Goal: Task Accomplishment & Management: Use online tool/utility

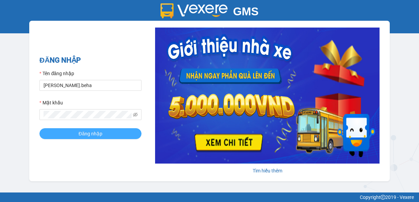
click at [90, 133] on span "Đăng nhập" at bounding box center [91, 133] width 24 height 7
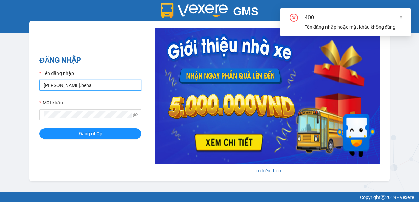
click at [60, 85] on input "[PERSON_NAME].beha" at bounding box center [90, 85] width 102 height 11
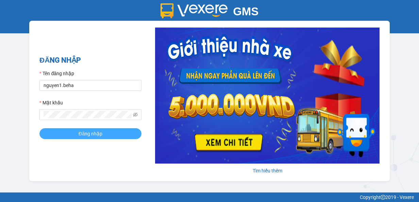
type input "nguyen1.beha"
click at [88, 136] on span "Đăng nhập" at bounding box center [91, 133] width 24 height 7
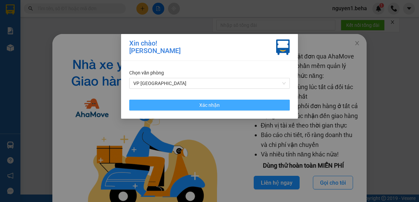
click at [226, 105] on button "Xác nhận" at bounding box center [209, 105] width 161 height 11
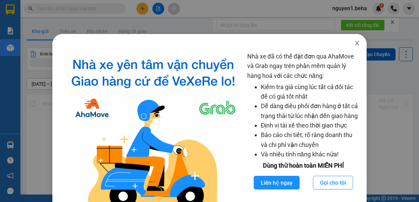
click at [354, 43] on icon "close" at bounding box center [356, 42] width 5 height 5
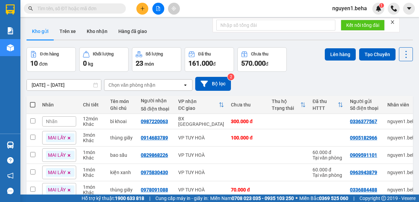
click at [393, 20] on icon "close" at bounding box center [392, 22] width 5 height 5
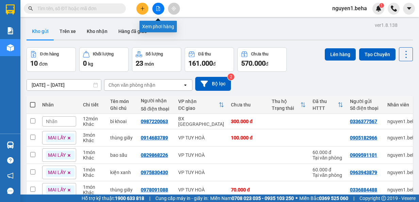
click at [159, 6] on icon "file-add" at bounding box center [158, 8] width 4 height 5
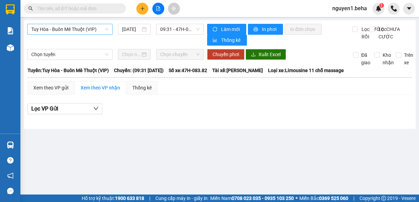
click at [100, 27] on span "Tuy Hòa - Buôn Mê Thuột (VIP)" at bounding box center [69, 29] width 77 height 10
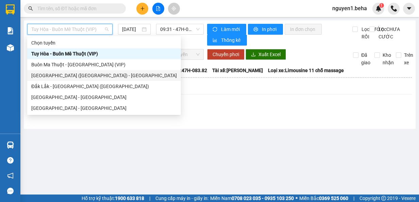
click at [67, 76] on div "[GEOGRAPHIC_DATA] ([GEOGRAPHIC_DATA]) - [GEOGRAPHIC_DATA]" at bounding box center [104, 75] width 146 height 7
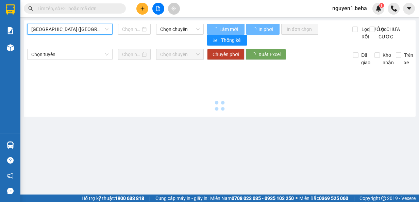
type input "[DATE]"
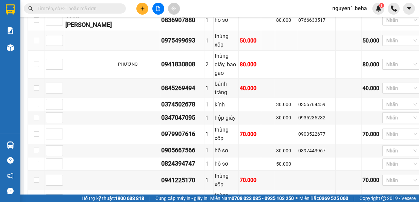
scroll to position [655, 0]
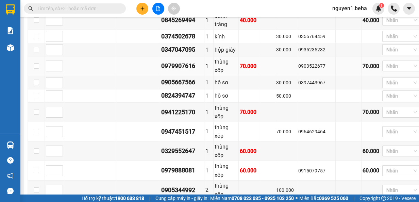
scroll to position [723, 0]
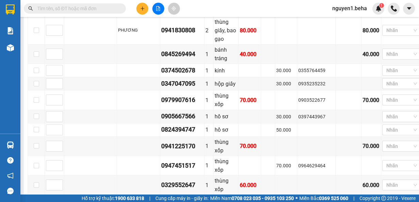
click at [384, 11] on div at bounding box center [398, 6] width 29 height 8
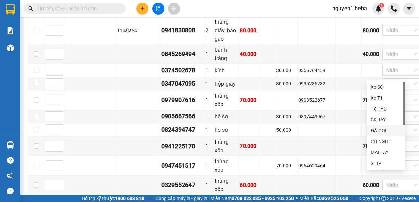
click at [381, 130] on div "ĐÃ GỌI" at bounding box center [386, 130] width 31 height 7
click at [313, 45] on td at bounding box center [316, 31] width 38 height 28
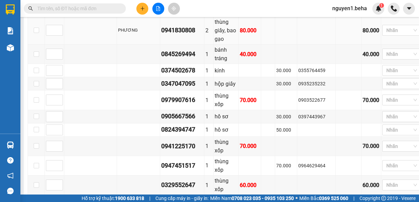
drag, startPoint x: 383, startPoint y: 93, endPoint x: 386, endPoint y: 100, distance: 7.9
click at [386, 45] on td "Nhãn" at bounding box center [401, 31] width 41 height 28
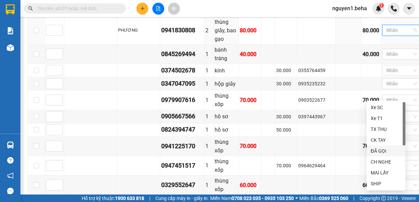
click at [379, 151] on div "ĐÃ GỌI" at bounding box center [386, 150] width 31 height 7
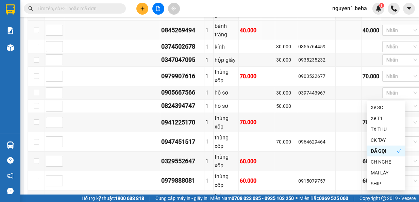
scroll to position [757, 0]
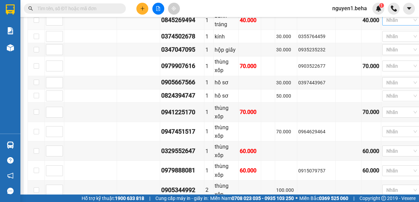
click at [384, 24] on div at bounding box center [398, 20] width 29 height 8
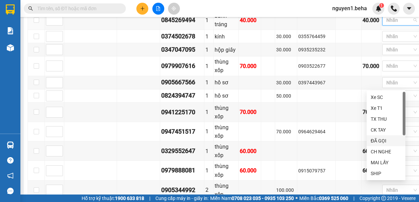
click at [377, 143] on div "ĐÃ GỌI" at bounding box center [386, 140] width 31 height 7
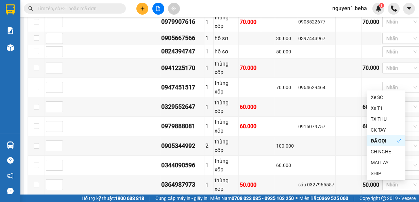
scroll to position [791, 0]
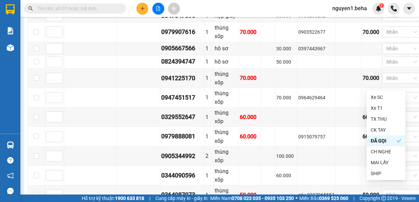
click at [341, 9] on td at bounding box center [349, 2] width 26 height 13
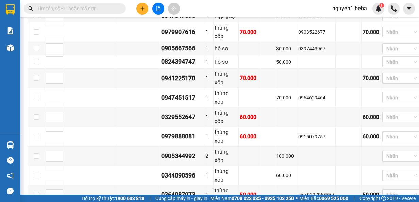
drag, startPoint x: 380, startPoint y: 65, endPoint x: 380, endPoint y: 58, distance: 7.2
click at [381, 9] on td "Nhãn" at bounding box center [401, 2] width 41 height 13
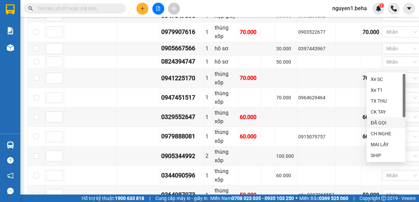
click at [390, 121] on div "ĐÃ GỌI" at bounding box center [386, 122] width 31 height 7
drag, startPoint x: 315, startPoint y: 61, endPoint x: 314, endPoint y: 76, distance: 15.3
click at [315, 59] on tbody "0984345444 1 thùng xốp 50.000 0775568649 Ship 27 Nguyễn nhạc 50.000 Nhãn 151a …" at bounding box center [225, 54] width 395 height 342
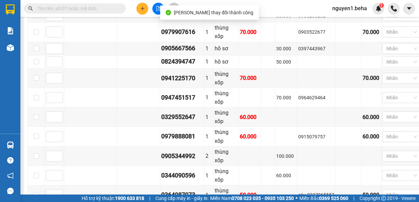
click at [384, 20] on div at bounding box center [398, 16] width 29 height 8
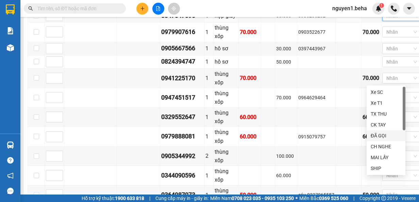
click at [382, 136] on div "ĐÃ GỌI" at bounding box center [386, 135] width 31 height 7
click at [336, 22] on td at bounding box center [349, 15] width 26 height 13
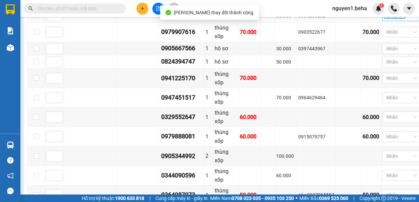
click at [399, 18] on icon "close" at bounding box center [400, 16] width 3 height 3
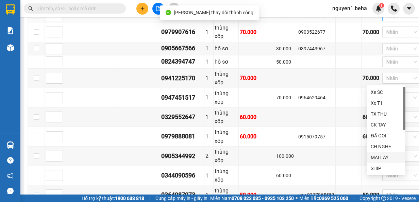
drag, startPoint x: 377, startPoint y: 156, endPoint x: 367, endPoint y: 146, distance: 14.4
click at [377, 155] on div "MAI LẤY" at bounding box center [386, 157] width 31 height 7
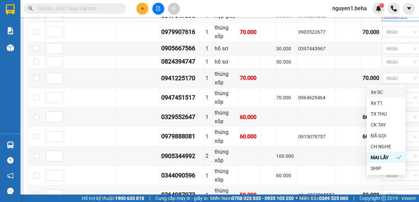
click at [344, 22] on td at bounding box center [349, 15] width 26 height 13
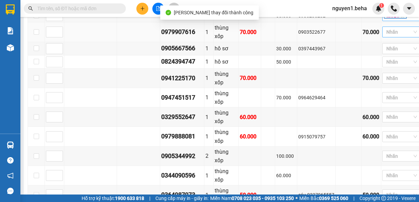
drag, startPoint x: 373, startPoint y: 91, endPoint x: 378, endPoint y: 96, distance: 6.8
click at [384, 36] on div at bounding box center [398, 32] width 29 height 8
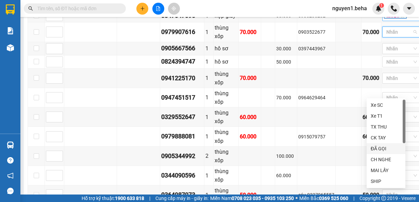
click at [380, 149] on div "ĐÃ GỌI" at bounding box center [386, 148] width 31 height 7
click at [336, 9] on td at bounding box center [349, 2] width 26 height 13
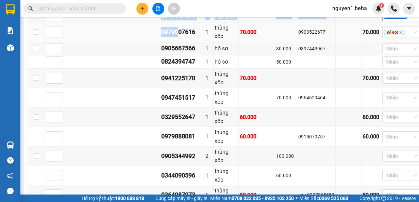
drag, startPoint x: 145, startPoint y: 94, endPoint x: 155, endPoint y: 94, distance: 10.5
click at [156, 95] on tbody "0984345444 1 thùng xốp 50.000 0775568649 Ship 27 Nguyễn nhạc 50.000 Nhãn 151a …" at bounding box center [225, 54] width 395 height 342
drag, startPoint x: 261, startPoint y: 57, endPoint x: 263, endPoint y: 54, distance: 3.9
click at [399, 34] on icon "close" at bounding box center [400, 32] width 3 height 3
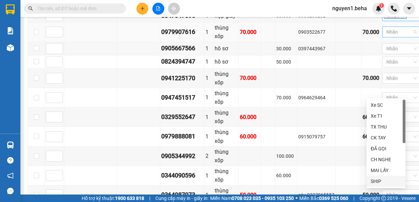
click at [382, 175] on div "Xe SC Xe T1 TX THU CK TAY ĐÃ GỌI CH NGHE MAI LẤY SHIP ĐÃ GIAO LẤY SAU" at bounding box center [386, 154] width 39 height 109
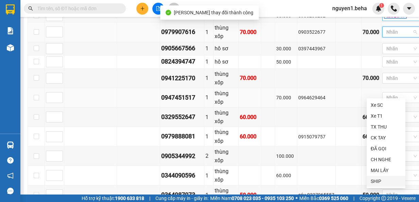
drag, startPoint x: 373, startPoint y: 180, endPoint x: 365, endPoint y: 149, distance: 31.9
click at [373, 178] on div "SHIP" at bounding box center [386, 181] width 31 height 7
click at [336, 22] on td at bounding box center [349, 15] width 26 height 13
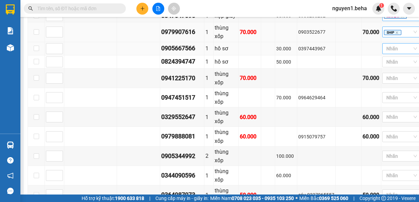
click at [384, 53] on div at bounding box center [398, 49] width 29 height 8
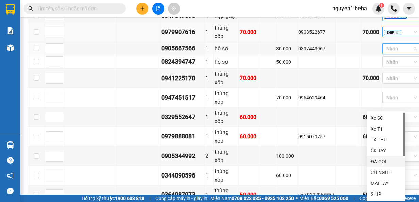
drag, startPoint x: 378, startPoint y: 161, endPoint x: 392, endPoint y: 148, distance: 18.5
click at [378, 160] on div "ĐÃ GỌI" at bounding box center [386, 161] width 31 height 7
click at [315, 69] on td at bounding box center [316, 61] width 38 height 13
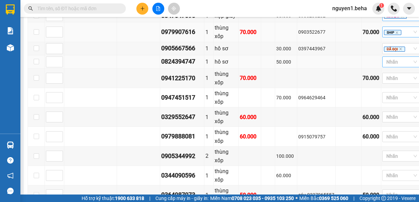
click at [384, 66] on div at bounding box center [398, 62] width 29 height 8
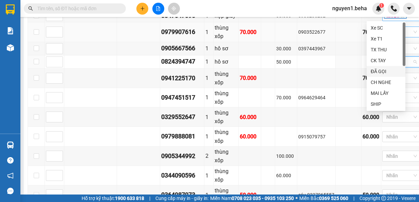
drag, startPoint x: 382, startPoint y: 68, endPoint x: 383, endPoint y: 77, distance: 8.6
click at [382, 68] on div "ĐÃ GỌI" at bounding box center [386, 71] width 31 height 7
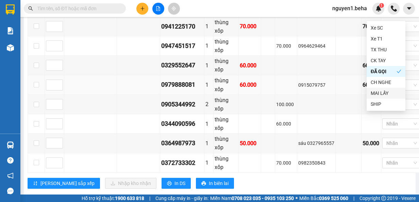
scroll to position [859, 0]
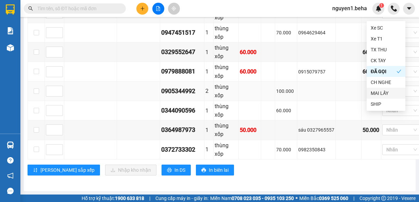
drag, startPoint x: 328, startPoint y: 172, endPoint x: 317, endPoint y: 112, distance: 61.6
click at [328, 171] on div "[PERSON_NAME] sắp xếp Nhập kho nhận In DS In biên lai" at bounding box center [225, 170] width 395 height 11
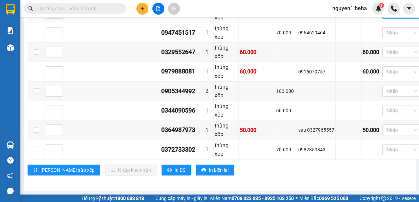
click at [384, 17] on div at bounding box center [398, 13] width 29 height 8
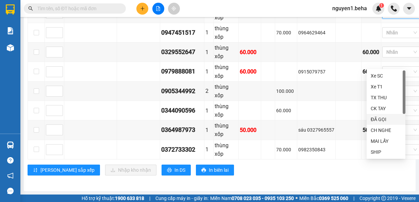
click at [378, 120] on div "ĐÃ GỌI" at bounding box center [386, 119] width 31 height 7
click at [359, 165] on div "[PERSON_NAME] sắp xếp Nhập kho nhận In DS In biên lai" at bounding box center [225, 170] width 395 height 11
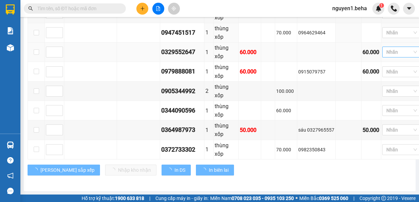
click at [384, 37] on div at bounding box center [398, 33] width 29 height 8
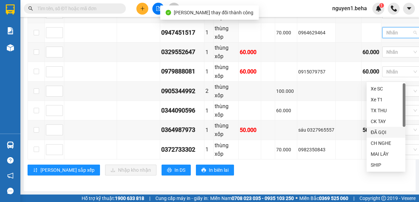
click at [376, 132] on div "ĐÃ GỌI" at bounding box center [386, 132] width 31 height 7
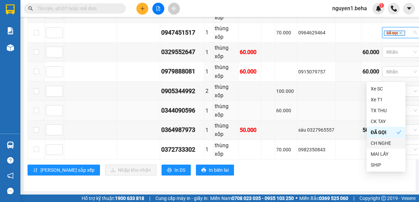
click at [343, 120] on td at bounding box center [349, 110] width 26 height 19
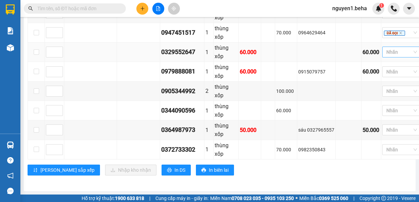
click at [384, 56] on div at bounding box center [398, 52] width 29 height 8
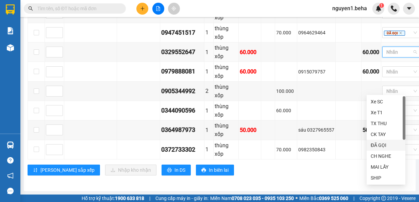
drag, startPoint x: 383, startPoint y: 147, endPoint x: 390, endPoint y: 140, distance: 9.6
click at [383, 146] on div "ĐÃ GỌI" at bounding box center [386, 145] width 31 height 7
drag, startPoint x: 315, startPoint y: 176, endPoint x: 320, endPoint y: 155, distance: 21.8
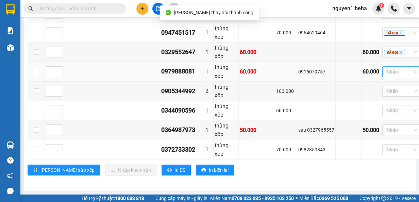
click at [384, 76] on div at bounding box center [398, 72] width 29 height 8
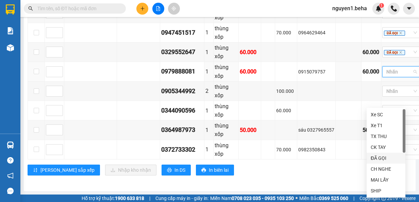
drag, startPoint x: 381, startPoint y: 156, endPoint x: 390, endPoint y: 156, distance: 9.2
click at [382, 156] on div "ĐÃ GỌI" at bounding box center [386, 157] width 31 height 7
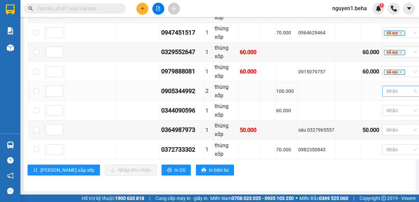
click at [384, 95] on div at bounding box center [398, 91] width 29 height 8
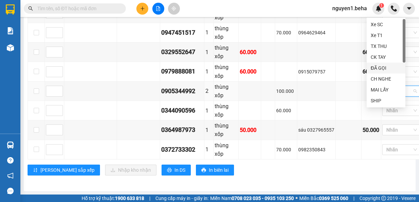
click at [383, 67] on div "ĐÃ GỌI" at bounding box center [386, 67] width 31 height 7
drag, startPoint x: 294, startPoint y: 179, endPoint x: 257, endPoint y: 139, distance: 54.4
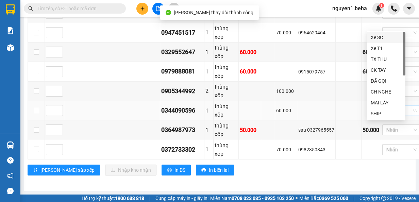
drag, startPoint x: 377, startPoint y: 125, endPoint x: 382, endPoint y: 129, distance: 6.8
click at [384, 115] on div at bounding box center [398, 110] width 29 height 8
click at [382, 79] on div "ĐÃ GỌI" at bounding box center [386, 80] width 31 height 7
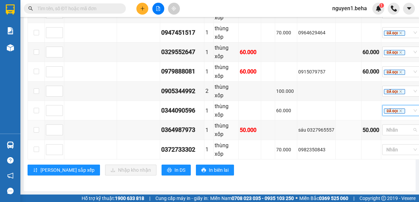
drag, startPoint x: 378, startPoint y: 141, endPoint x: 384, endPoint y: 129, distance: 13.1
click at [384, 134] on div at bounding box center [398, 130] width 29 height 8
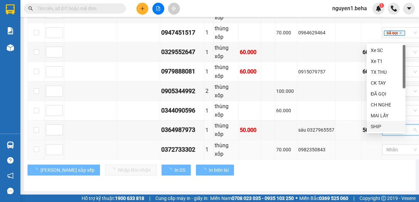
click at [381, 93] on div "ĐÃ GỌI" at bounding box center [386, 93] width 31 height 7
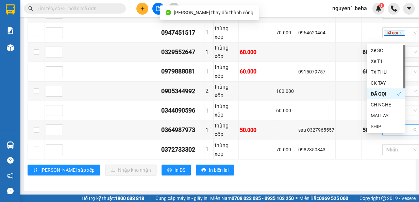
drag, startPoint x: 339, startPoint y: 187, endPoint x: 367, endPoint y: 191, distance: 28.5
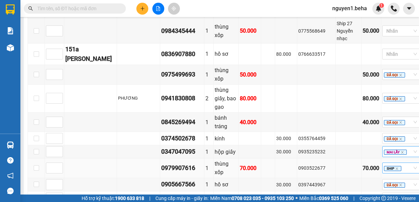
scroll to position [791, 0]
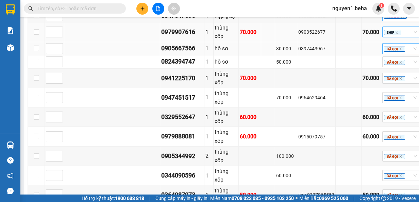
click at [399, 51] on icon "close" at bounding box center [400, 48] width 3 height 3
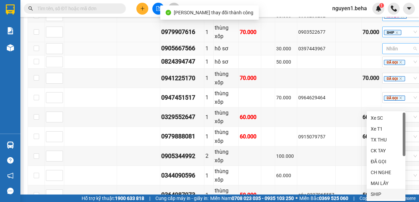
click at [384, 195] on div "SHIP" at bounding box center [386, 194] width 31 height 7
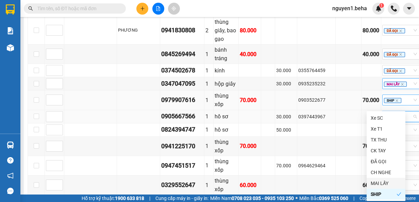
scroll to position [655, 0]
